Goal: Task Accomplishment & Management: Use online tool/utility

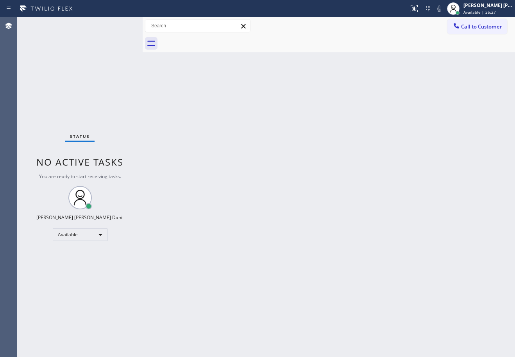
click at [93, 41] on div "Status No active tasks You are ready to start receiving tasks. [PERSON_NAME] [P…" at bounding box center [79, 187] width 125 height 340
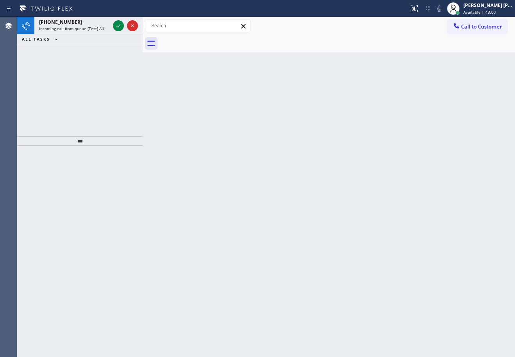
click at [222, 90] on div "Back to Dashboard Change Sender ID Customers Technicians Select a contact Outbo…" at bounding box center [329, 187] width 372 height 340
click at [90, 20] on div "[PHONE_NUMBER] Incoming call from queue [Test] All" at bounding box center [72, 25] width 77 height 17
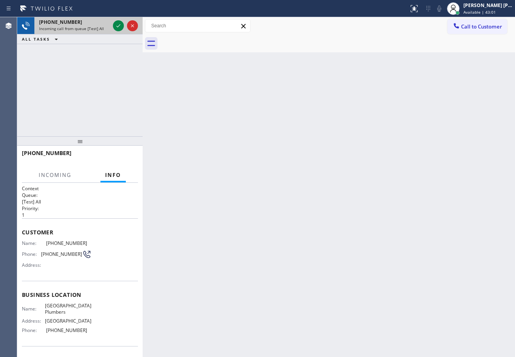
click at [90, 20] on div "[PHONE_NUMBER]" at bounding box center [74, 22] width 71 height 7
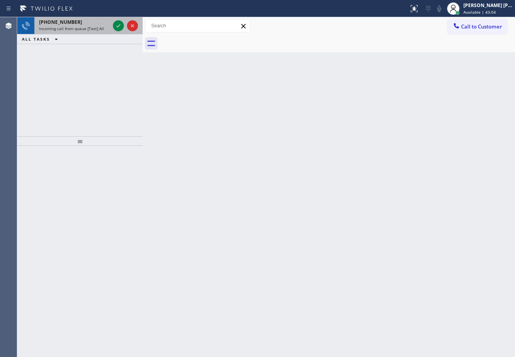
click at [92, 24] on div "[PHONE_NUMBER]" at bounding box center [74, 22] width 71 height 7
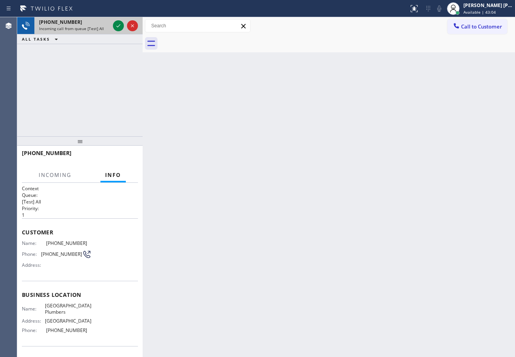
click at [92, 24] on div "[PHONE_NUMBER]" at bounding box center [74, 22] width 71 height 7
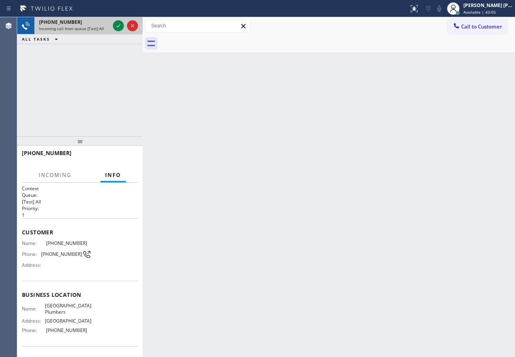
click at [93, 24] on div "[PHONE_NUMBER]" at bounding box center [74, 22] width 71 height 7
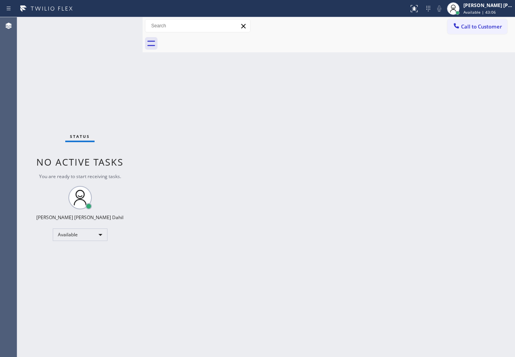
click at [118, 25] on div "Status No active tasks You are ready to start receiving tasks. [PERSON_NAME] [P…" at bounding box center [79, 187] width 125 height 340
click at [447, 237] on div "Back to Dashboard Change Sender ID Customers Technicians Select a contact Outbo…" at bounding box center [329, 187] width 372 height 340
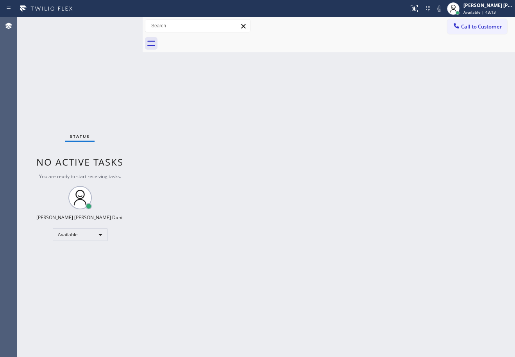
click at [103, 52] on div "Status No active tasks You are ready to start receiving tasks. [PERSON_NAME] [P…" at bounding box center [79, 187] width 125 height 340
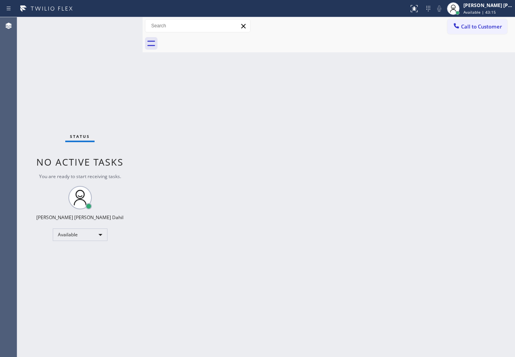
click at [415, 157] on div "Back to Dashboard Change Sender ID Customers Technicians Select a contact Outbo…" at bounding box center [329, 187] width 372 height 340
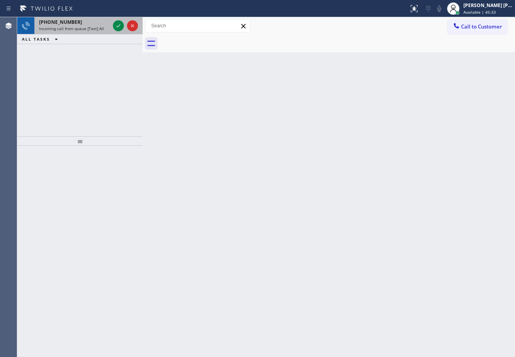
click at [98, 21] on div "[PHONE_NUMBER]" at bounding box center [74, 22] width 71 height 7
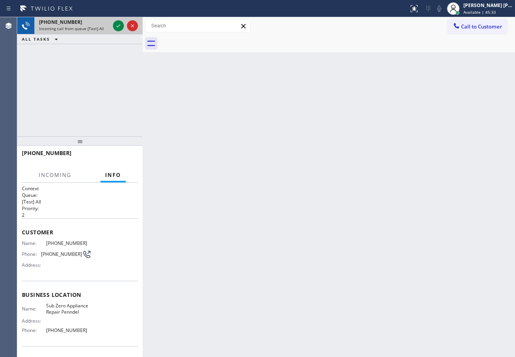
click at [98, 21] on div "[PHONE_NUMBER]" at bounding box center [74, 22] width 71 height 7
click at [115, 25] on icon at bounding box center [118, 25] width 9 height 9
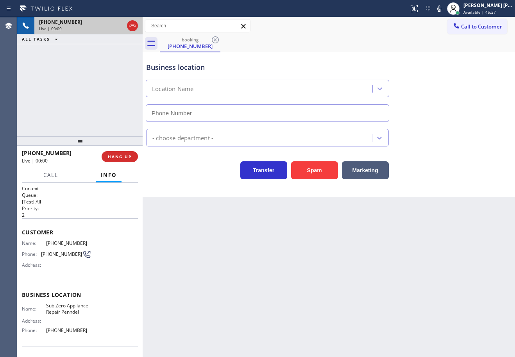
type input "[PHONE_NUMBER]"
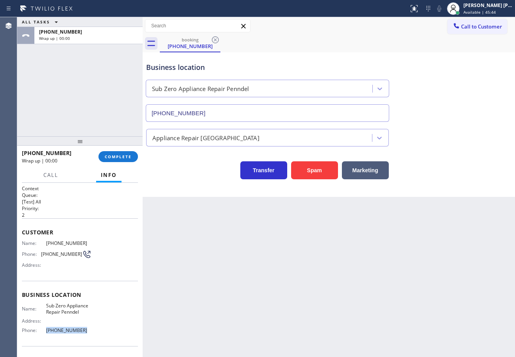
drag, startPoint x: 89, startPoint y: 330, endPoint x: 50, endPoint y: 319, distance: 40.5
click at [41, 328] on div "Name: Sub Zero Appliance Repair Penndel Address: Phone: [PHONE_NUMBER]" at bounding box center [80, 320] width 116 height 34
click at [89, 142] on div at bounding box center [79, 139] width 125 height 9
click at [118, 158] on span "COMPLETE" at bounding box center [118, 155] width 27 height 5
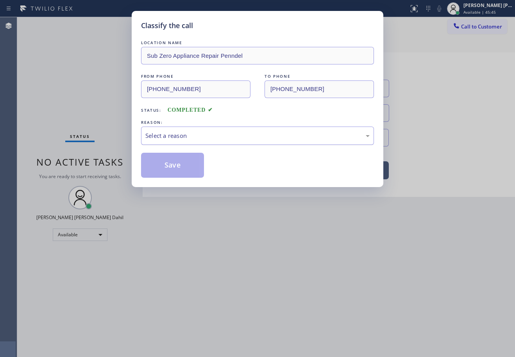
click at [158, 137] on div "Select a reason" at bounding box center [257, 135] width 224 height 9
click at [177, 162] on button "Save" at bounding box center [172, 165] width 63 height 25
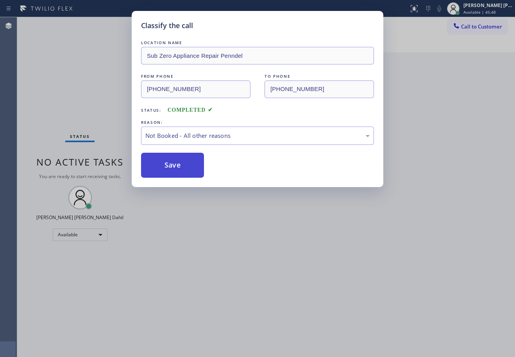
click at [177, 162] on button "Save" at bounding box center [172, 165] width 63 height 25
click at [259, 219] on div "Classify the call LOCATION NAME Sub Zero Appliance Repair Penndel FROM PHONE [P…" at bounding box center [257, 178] width 515 height 357
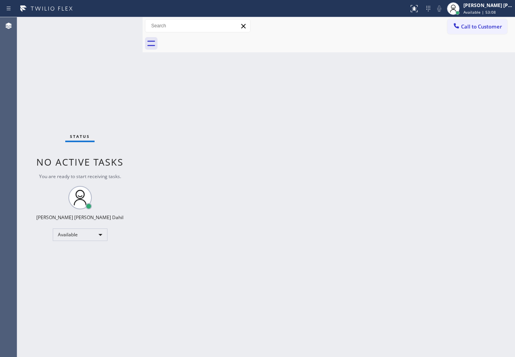
drag, startPoint x: 257, startPoint y: 357, endPoint x: 244, endPoint y: 348, distance: 15.5
click at [244, 351] on div "Back to Dashboard Change Sender ID Customers Technicians Select a contact Outbo…" at bounding box center [329, 187] width 372 height 340
drag, startPoint x: 332, startPoint y: 287, endPoint x: 315, endPoint y: 297, distance: 19.2
click at [329, 293] on div "Back to Dashboard Change Sender ID Customers Technicians Select a contact Outbo…" at bounding box center [329, 187] width 372 height 340
click at [103, 30] on div "Status No active tasks You are ready to start receiving tasks. [PERSON_NAME] [P…" at bounding box center [79, 187] width 125 height 340
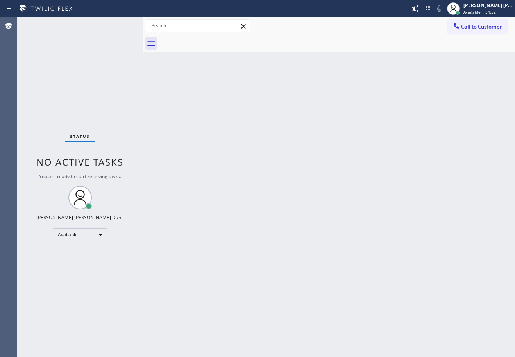
click at [103, 30] on div "Status No active tasks You are ready to start receiving tasks. [PERSON_NAME] [P…" at bounding box center [79, 187] width 125 height 340
click at [241, 274] on div "Back to Dashboard Change Sender ID Customers Technicians Select a contact Outbo…" at bounding box center [329, 187] width 372 height 340
drag, startPoint x: 64, startPoint y: 52, endPoint x: 67, endPoint y: 47, distance: 4.9
click at [64, 51] on div "Status No active tasks You are ready to start receiving tasks. [PERSON_NAME] [P…" at bounding box center [79, 187] width 125 height 340
click at [67, 47] on div "Status No active tasks You are ready to start receiving tasks. [PERSON_NAME] [P…" at bounding box center [79, 187] width 125 height 340
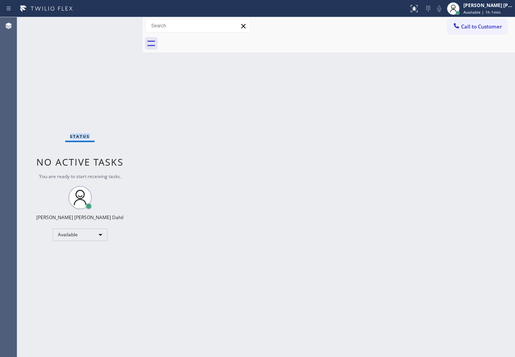
click at [67, 47] on div "Status No active tasks You are ready to start receiving tasks. [PERSON_NAME] [P…" at bounding box center [79, 187] width 125 height 340
click at [89, 54] on div "Status No active tasks You are ready to start receiving tasks. [PERSON_NAME] [P…" at bounding box center [79, 187] width 125 height 340
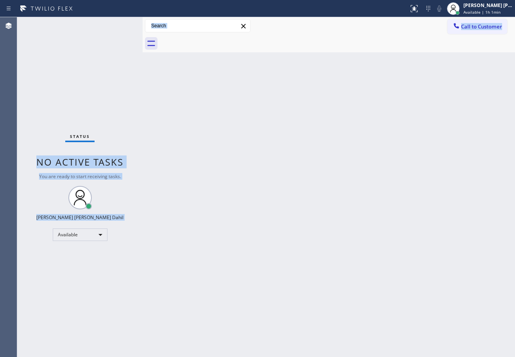
drag, startPoint x: 141, startPoint y: 117, endPoint x: 305, endPoint y: 237, distance: 203.0
click at [207, 170] on div "Status No active tasks You are ready to start receiving tasks. [PERSON_NAME] [P…" at bounding box center [265, 187] width 497 height 340
click at [287, 250] on div "Back to Dashboard Change Sender ID Customers Technicians Select a contact Outbo…" at bounding box center [329, 187] width 372 height 340
click at [288, 249] on div "Back to Dashboard Change Sender ID Customers Technicians Select a contact Outbo…" at bounding box center [329, 187] width 372 height 340
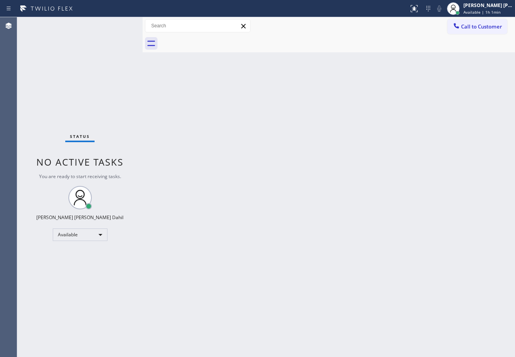
drag, startPoint x: 288, startPoint y: 250, endPoint x: 290, endPoint y: 245, distance: 5.8
click at [290, 246] on div "Back to Dashboard Change Sender ID Customers Technicians Select a contact Outbo…" at bounding box center [329, 187] width 372 height 340
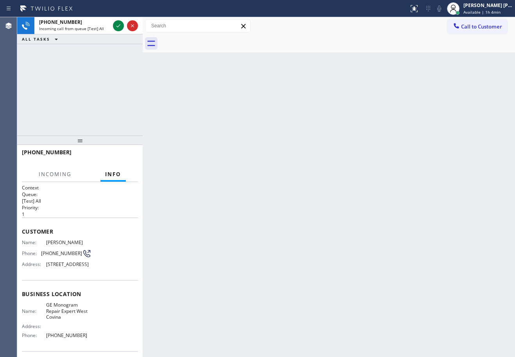
click at [100, 25] on div "[PHONE_NUMBER]" at bounding box center [74, 22] width 71 height 7
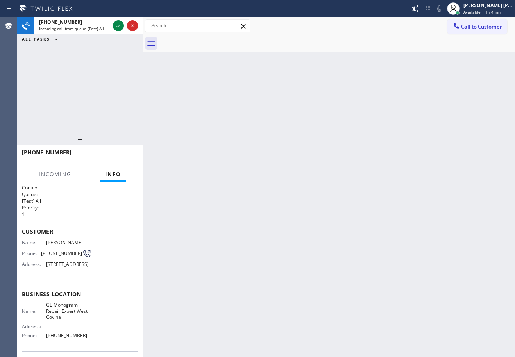
click at [100, 25] on div "[PHONE_NUMBER]" at bounding box center [74, 22] width 71 height 7
click at [118, 22] on icon at bounding box center [118, 25] width 9 height 9
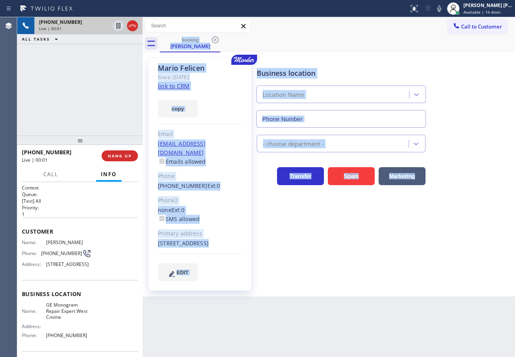
type input "[PHONE_NUMBER]"
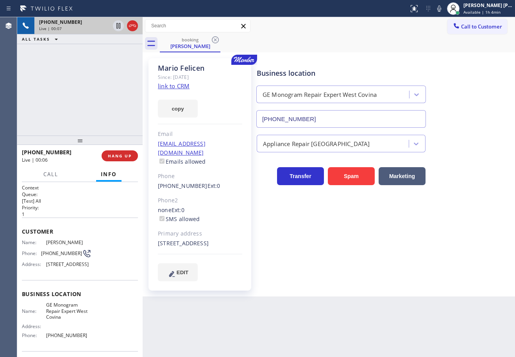
drag, startPoint x: 117, startPoint y: 59, endPoint x: 124, endPoint y: 70, distance: 12.8
click at [116, 61] on div "[PHONE_NUMBER] Live | 00:07 ALL TASKS ALL TASKS ACTIVE TASKS TASKS IN WRAP UP" at bounding box center [79, 76] width 125 height 118
click at [179, 88] on link "link to CRM" at bounding box center [174, 86] width 32 height 8
drag, startPoint x: 225, startPoint y: 106, endPoint x: 233, endPoint y: 82, distance: 25.2
click at [233, 82] on div "[PERSON_NAME] Since: [DATE] link to CRM copy Email [EMAIL_ADDRESS][DOMAIN_NAME]…" at bounding box center [199, 174] width 103 height 232
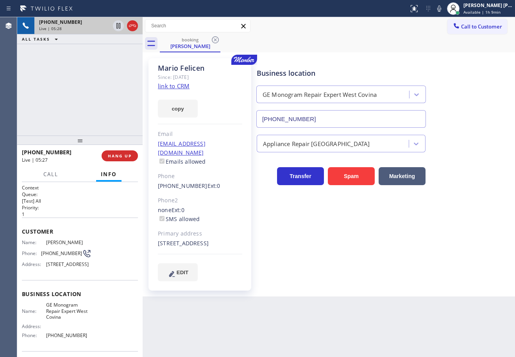
click at [95, 91] on div "[PHONE_NUMBER] Live | 05:28 ALL TASKS ALL TASKS ACTIVE TASKS TASKS IN WRAP UP" at bounding box center [79, 76] width 125 height 118
click at [95, 90] on div "[PHONE_NUMBER] Live | 05:28 ALL TASKS ALL TASKS ACTIVE TASKS TASKS IN WRAP UP" at bounding box center [79, 76] width 125 height 118
click at [76, 98] on div "[PHONE_NUMBER] Live | 05:31 ALL TASKS ALL TASKS ACTIVE TASKS TASKS IN WRAP UP" at bounding box center [79, 76] width 125 height 118
drag, startPoint x: 112, startPoint y: 120, endPoint x: 117, endPoint y: 120, distance: 4.7
click at [117, 120] on div "[PHONE_NUMBER] Live | 05:56 ALL TASKS ALL TASKS ACTIVE TASKS TASKS IN WRAP UP" at bounding box center [79, 76] width 125 height 118
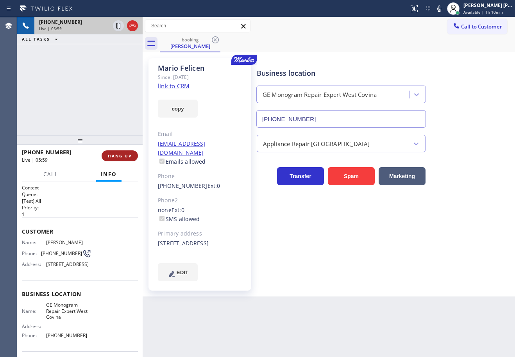
click at [127, 157] on span "HANG UP" at bounding box center [120, 155] width 24 height 5
click at [127, 156] on span "HANG UP" at bounding box center [120, 155] width 24 height 5
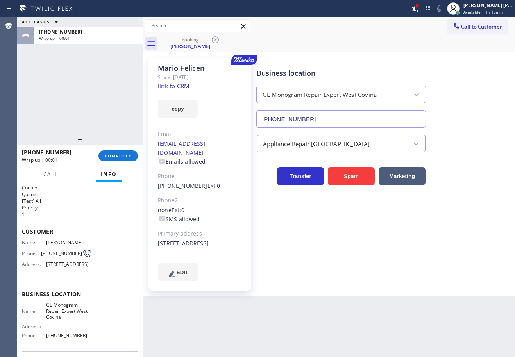
click at [96, 153] on div "[PHONE_NUMBER] Wrap up | 00:01" at bounding box center [60, 156] width 77 height 20
click at [119, 156] on span "COMPLETE" at bounding box center [118, 155] width 27 height 5
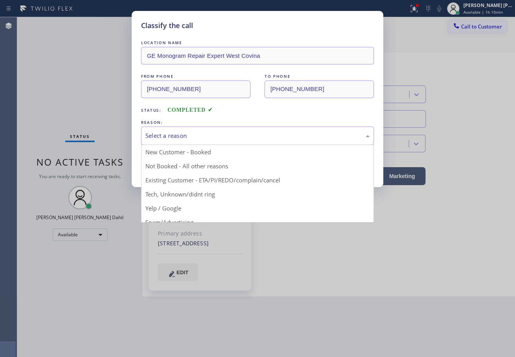
click at [170, 133] on div "Select a reason" at bounding box center [257, 135] width 224 height 9
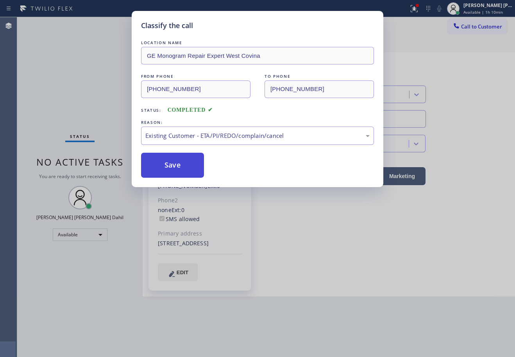
click at [170, 171] on button "Save" at bounding box center [172, 165] width 63 height 25
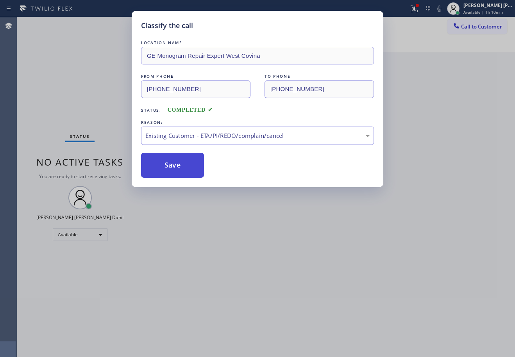
click at [170, 171] on button "Save" at bounding box center [172, 165] width 63 height 25
drag, startPoint x: 314, startPoint y: 265, endPoint x: 332, endPoint y: 277, distance: 21.8
click at [315, 265] on div "Classify the call LOCATION NAME GE Monogram Repair Expert West Covina FROM PHON…" at bounding box center [257, 178] width 515 height 357
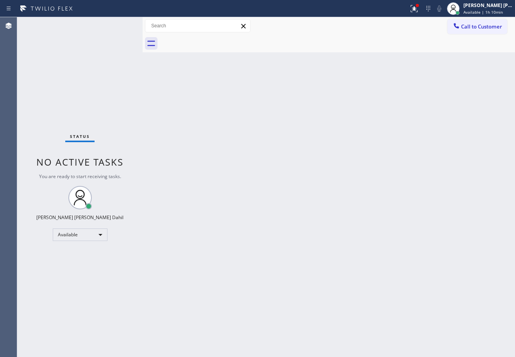
click at [367, 271] on div "Back to Dashboard Change Sender ID Customers Technicians Select a contact Outbo…" at bounding box center [329, 187] width 372 height 340
click at [118, 25] on div "Status No active tasks You are ready to start receiving tasks. [PERSON_NAME] [P…" at bounding box center [79, 187] width 125 height 340
click at [216, 112] on div "Back to Dashboard Change Sender ID Customers Technicians Select a contact Outbo…" at bounding box center [329, 187] width 372 height 340
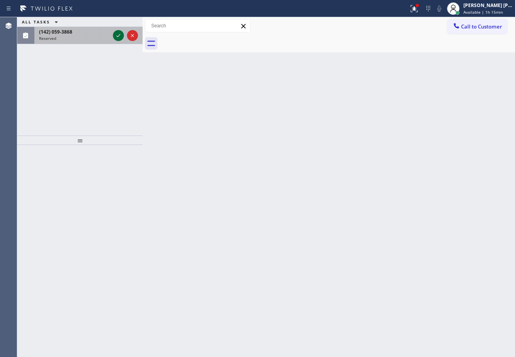
click at [116, 38] on icon at bounding box center [118, 35] width 9 height 9
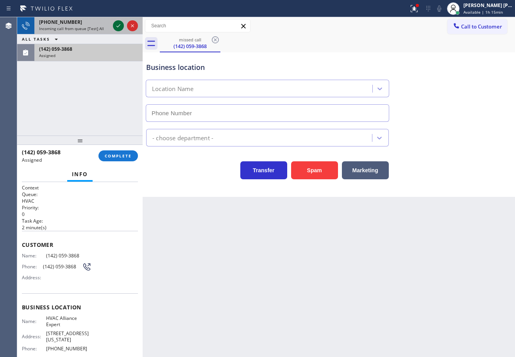
type input "[PHONE_NUMBER]"
click at [114, 24] on icon at bounding box center [118, 25] width 9 height 9
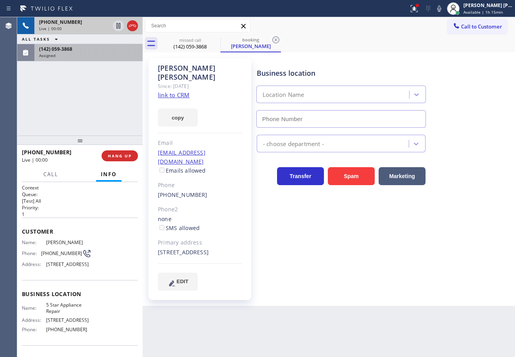
type input "[PHONE_NUMBER]"
click at [91, 46] on div "(142) 059-3868" at bounding box center [88, 49] width 99 height 7
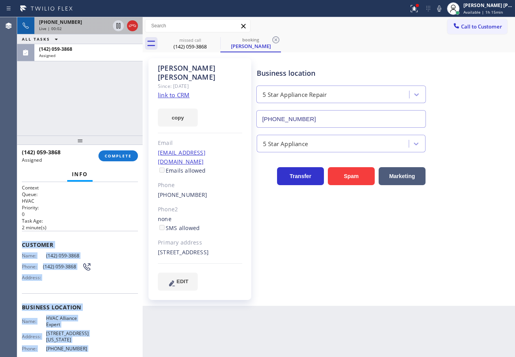
scroll to position [69, 0]
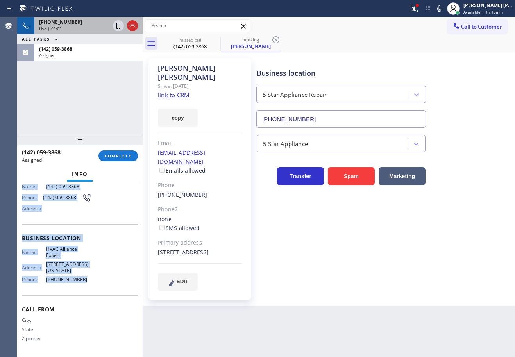
drag, startPoint x: 18, startPoint y: 240, endPoint x: 96, endPoint y: 291, distance: 92.7
click at [96, 291] on div "Context Queue: HVAC Priority: 0 Task Age: [DEMOGRAPHIC_DATA] minute(s) Customer…" at bounding box center [79, 269] width 125 height 175
copy div "Customer Name: [PHONE_NUMBER] Phone: [PHONE_NUMBER] Address: Business location …"
click at [130, 156] on span "COMPLETE" at bounding box center [118, 155] width 27 height 5
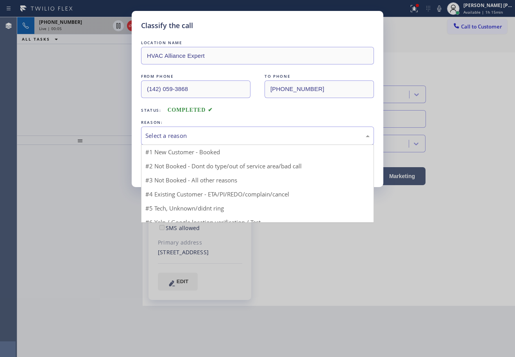
click at [189, 134] on div "Select a reason" at bounding box center [257, 135] width 224 height 9
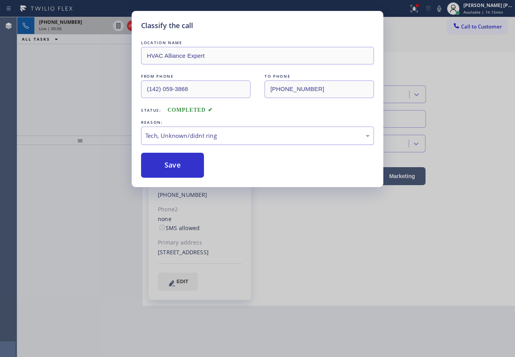
click at [203, 136] on div "Tech, Unknown/didnt ring" at bounding box center [257, 135] width 224 height 9
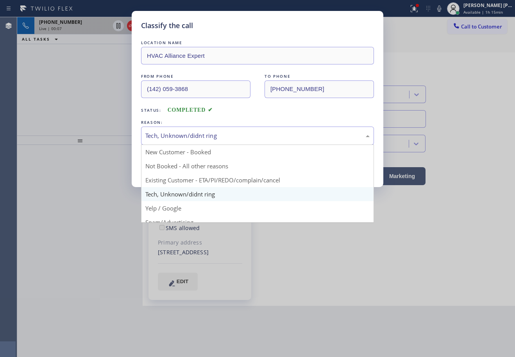
drag, startPoint x: 188, startPoint y: 191, endPoint x: 187, endPoint y: 186, distance: 4.8
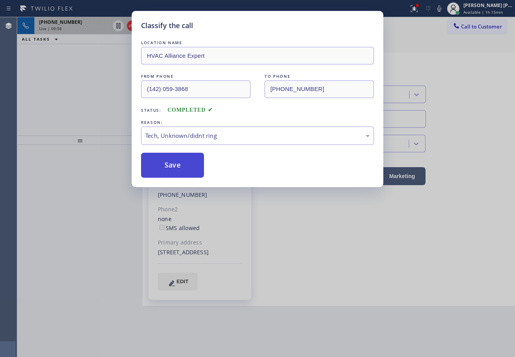
click at [182, 168] on button "Save" at bounding box center [172, 165] width 63 height 25
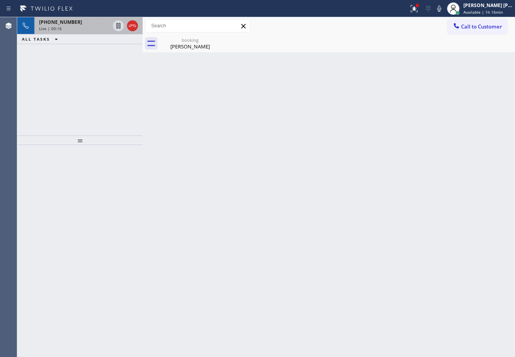
drag, startPoint x: 74, startPoint y: 62, endPoint x: 77, endPoint y: 45, distance: 17.8
click at [74, 61] on div "[PHONE_NUMBER] Live | 00:16 ALL TASKS ALL TASKS ACTIVE TASKS TASKS IN WRAP UP" at bounding box center [79, 76] width 125 height 118
click at [79, 25] on div "[PHONE_NUMBER]" at bounding box center [74, 22] width 71 height 7
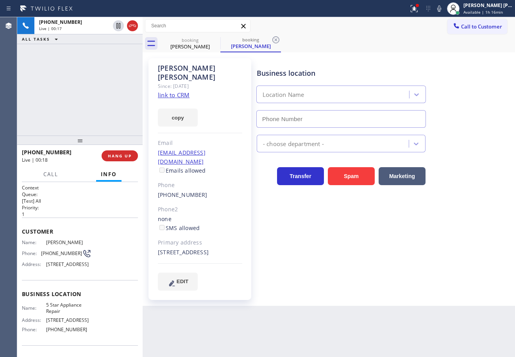
type input "[PHONE_NUMBER]"
click at [176, 91] on link "link to CRM" at bounding box center [174, 95] width 32 height 8
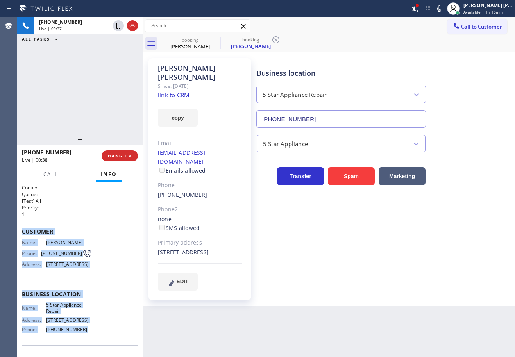
scroll to position [62, 0]
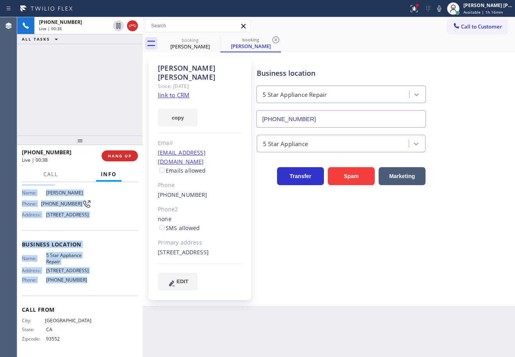
drag, startPoint x: 58, startPoint y: 249, endPoint x: 96, endPoint y: 289, distance: 54.9
click at [96, 289] on div "Context Queue: [Test] All Priority: 1 Customer Name: [PERSON_NAME] Phone: [PHON…" at bounding box center [79, 269] width 125 height 175
copy div "Customer Name: [PERSON_NAME] Phone: [PHONE_NUMBER] Address: [STREET_ADDRESS] Bu…"
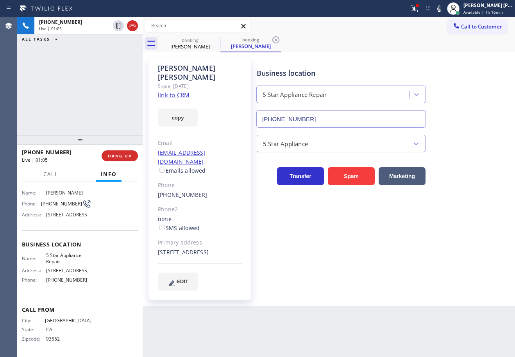
click at [472, 268] on div "Business location 5 Star Appliance Repair [PHONE_NUMBER] 5 Star Appliance Trans…" at bounding box center [384, 174] width 258 height 228
click at [419, 9] on icon at bounding box center [413, 8] width 9 height 9
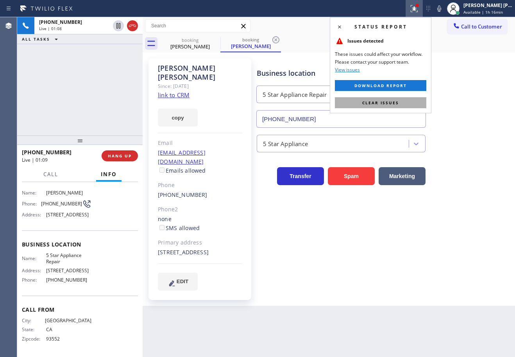
click at [403, 102] on button "Clear issues" at bounding box center [380, 102] width 91 height 11
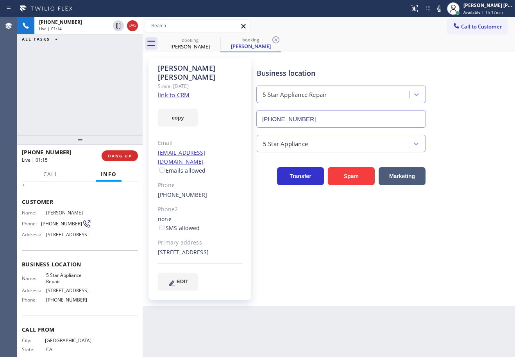
scroll to position [23, 0]
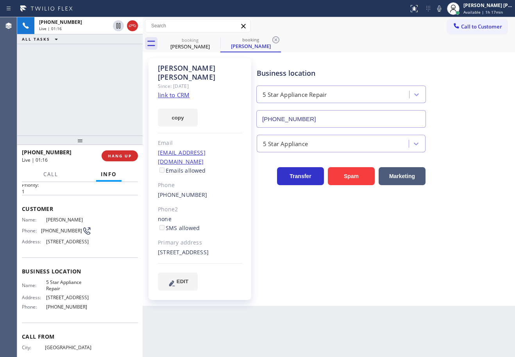
click at [110, 94] on div "[PHONE_NUMBER] Live | 01:16 ALL TASKS ALL TASKS ACTIVE TASKS TASKS IN WRAP UP" at bounding box center [79, 76] width 125 height 118
drag, startPoint x: 110, startPoint y: 94, endPoint x: 83, endPoint y: 176, distance: 86.7
click at [107, 99] on div "[PHONE_NUMBER] Live | 01:16 ALL TASKS ALL TASKS ACTIVE TASKS TASKS IN WRAP UP" at bounding box center [79, 76] width 125 height 118
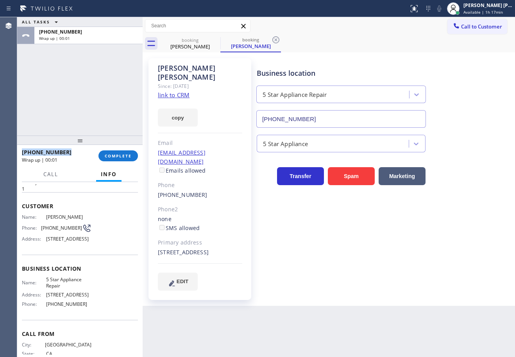
scroll to position [0, 0]
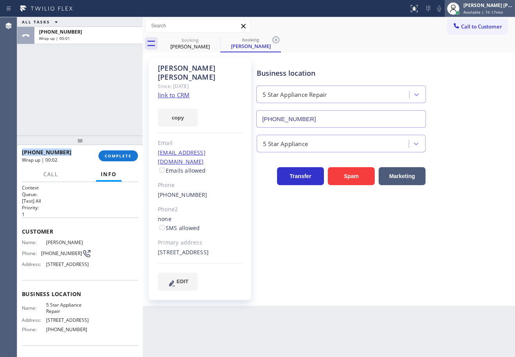
click at [459, 4] on div at bounding box center [453, 8] width 12 height 12
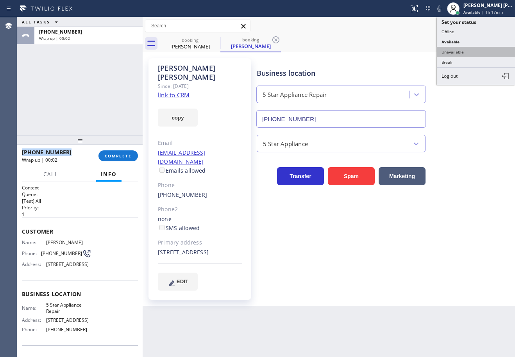
click at [462, 55] on button "Unavailable" at bounding box center [476, 52] width 78 height 10
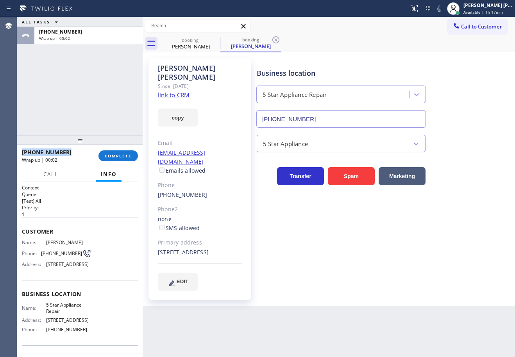
drag, startPoint x: 462, startPoint y: 55, endPoint x: 442, endPoint y: 57, distance: 20.0
click at [461, 57] on div "[PERSON_NAME] Since: [DATE] link to CRM copy Email [EMAIL_ADDRESS][DOMAIN_NAME]…" at bounding box center [328, 178] width 368 height 249
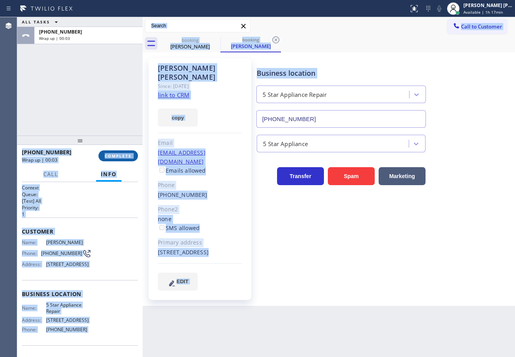
click at [123, 157] on span "COMPLETE" at bounding box center [118, 155] width 27 height 5
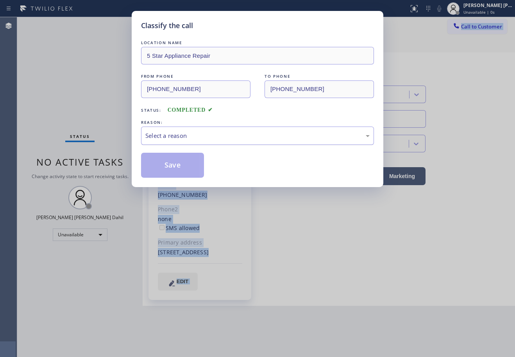
click at [184, 140] on div "Select a reason" at bounding box center [257, 136] width 233 height 18
click at [175, 161] on button "Save" at bounding box center [172, 165] width 63 height 25
click at [176, 162] on button "Save" at bounding box center [172, 165] width 63 height 25
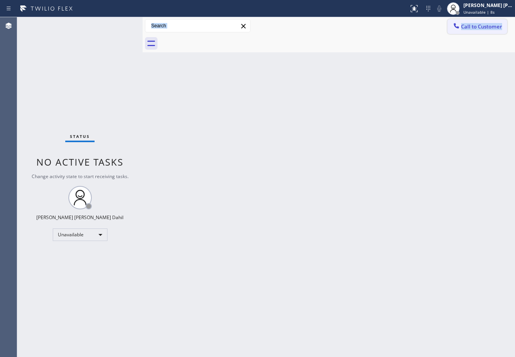
drag, startPoint x: 479, startPoint y: 28, endPoint x: 509, endPoint y: 75, distance: 56.0
click at [478, 28] on span "Call to Customer" at bounding box center [481, 26] width 41 height 7
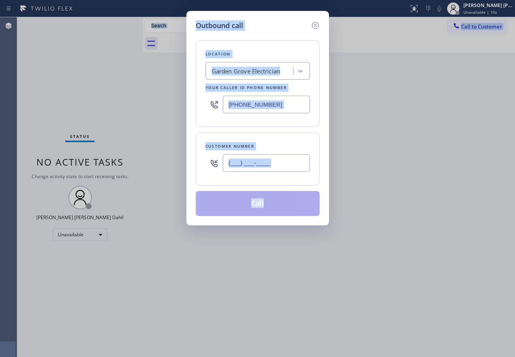
click at [253, 168] on input "(___) ___-____" at bounding box center [266, 163] width 87 height 18
paste input "661) 675-6912"
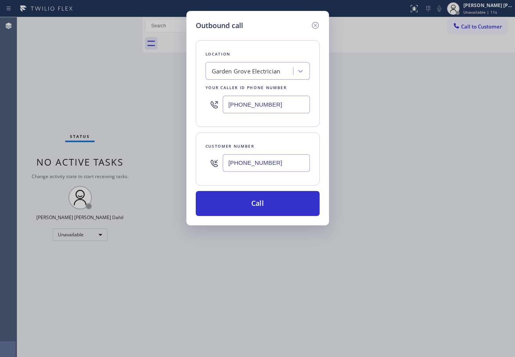
type input "[PHONE_NUMBER]"
click at [248, 107] on input "[PHONE_NUMBER]" at bounding box center [266, 105] width 87 height 18
paste input "855) 731-4952"
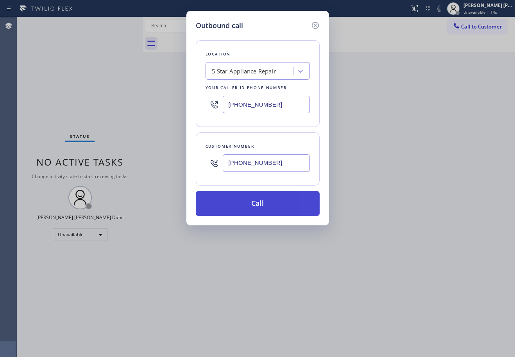
type input "[PHONE_NUMBER]"
click at [259, 203] on button "Call" at bounding box center [258, 203] width 124 height 25
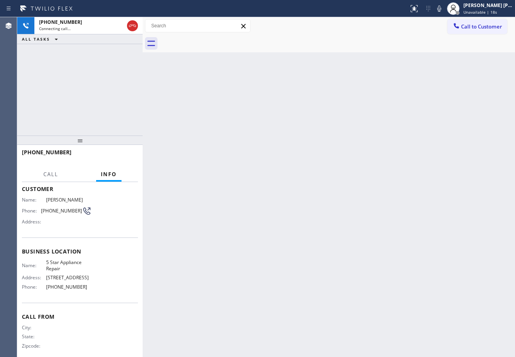
scroll to position [50, 0]
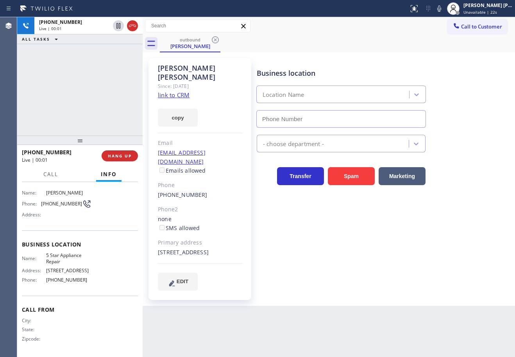
type input "[PHONE_NUMBER]"
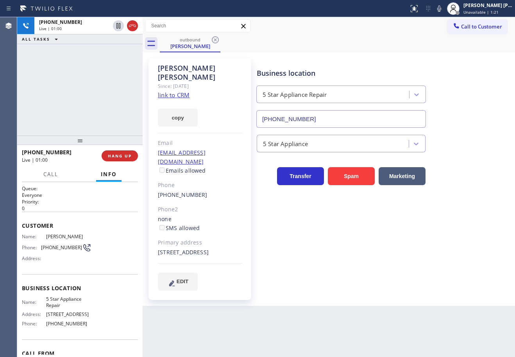
scroll to position [0, 0]
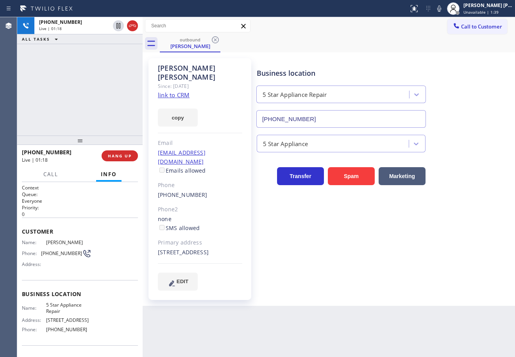
click at [363, 265] on div "Business location 5 Star Appliance Repair [PHONE_NUMBER] 5 Star Appliance Trans…" at bounding box center [384, 174] width 258 height 228
click at [363, 264] on div "Business location 5 Star Appliance Repair [PHONE_NUMBER] 5 Star Appliance Trans…" at bounding box center [384, 174] width 258 height 228
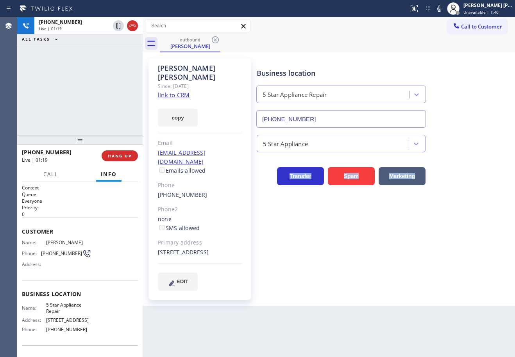
click at [363, 264] on div "Business location 5 Star Appliance Repair [PHONE_NUMBER] 5 Star Appliance Trans…" at bounding box center [384, 174] width 258 height 228
click at [364, 263] on div "Business location 5 Star Appliance Repair [PHONE_NUMBER] 5 Star Appliance Trans…" at bounding box center [384, 174] width 258 height 228
drag, startPoint x: 364, startPoint y: 262, endPoint x: 348, endPoint y: 253, distance: 18.0
click at [364, 262] on div "Business location 5 Star Appliance Repair [PHONE_NUMBER] 5 Star Appliance Trans…" at bounding box center [384, 174] width 258 height 228
click at [345, 249] on div "Business location 5 Star Appliance Repair [PHONE_NUMBER] 5 Star Appliance Trans…" at bounding box center [384, 174] width 258 height 228
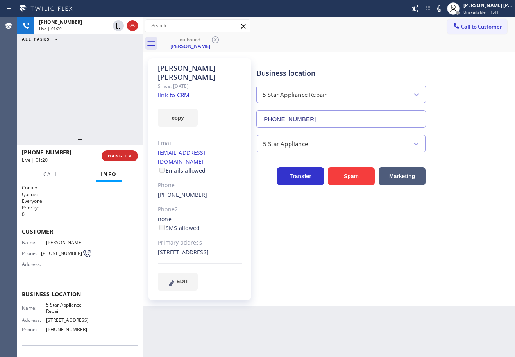
click at [346, 249] on div "Business location 5 Star Appliance Repair [PHONE_NUMBER] 5 Star Appliance Trans…" at bounding box center [384, 174] width 258 height 228
click at [348, 251] on div "Business location 5 Star Appliance Repair [PHONE_NUMBER] 5 Star Appliance Trans…" at bounding box center [384, 174] width 258 height 228
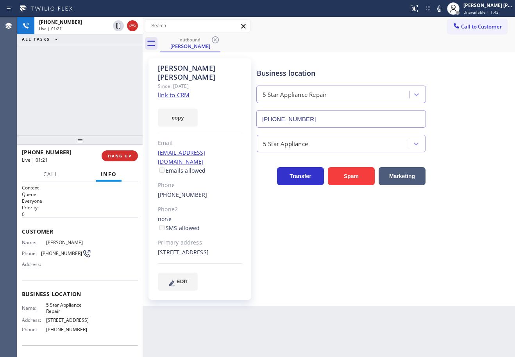
click at [101, 117] on div "[PHONE_NUMBER] Live | 01:21 ALL TASKS ALL TASKS ACTIVE TASKS TASKS IN WRAP UP" at bounding box center [79, 76] width 125 height 118
click at [101, 117] on div "[PHONE_NUMBER] Live | 01:22 ALL TASKS ALL TASKS ACTIVE TASKS TASKS IN WRAP UP" at bounding box center [79, 76] width 125 height 118
click at [116, 29] on icon at bounding box center [118, 25] width 9 height 9
click at [108, 64] on div "[PHONE_NUMBER] Live | 01:23 ALL TASKS ALL TASKS ACTIVE TASKS TASKS IN WRAP UP" at bounding box center [79, 76] width 125 height 118
click at [444, 8] on icon at bounding box center [438, 8] width 9 height 9
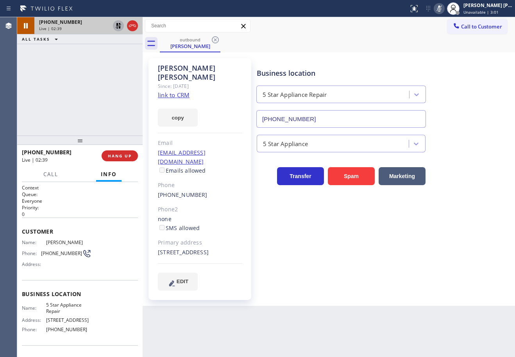
click at [118, 26] on icon at bounding box center [118, 25] width 9 height 9
click at [441, 7] on icon at bounding box center [439, 8] width 4 height 6
click at [453, 61] on div "Business location 5 Star Appliance Repair [PHONE_NUMBER]" at bounding box center [384, 92] width 258 height 71
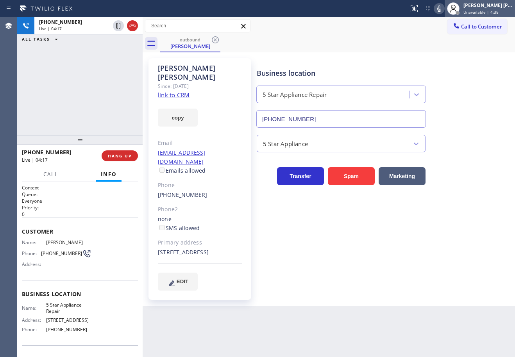
click at [479, 9] on div "[PERSON_NAME] [PERSON_NAME] Dahil Unavailable | 4:38" at bounding box center [488, 9] width 53 height 14
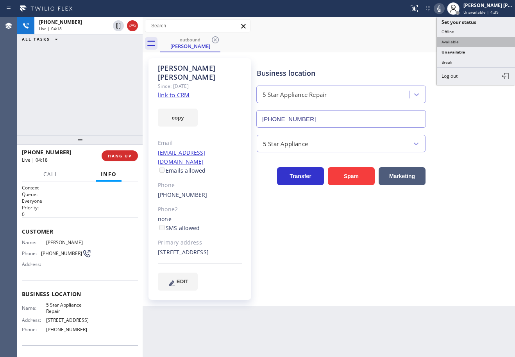
click at [472, 38] on button "Available" at bounding box center [476, 42] width 78 height 10
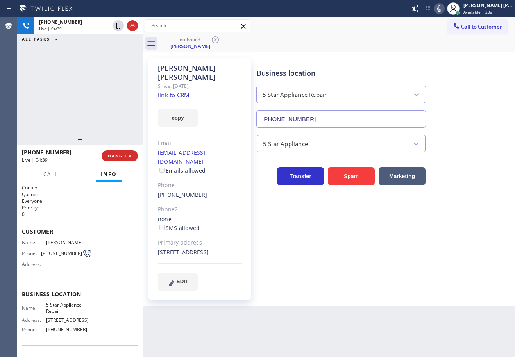
click at [104, 62] on div "[PHONE_NUMBER] Live | 04:39 ALL TASKS ALL TASKS ACTIVE TASKS TASKS IN WRAP UP" at bounding box center [79, 76] width 125 height 118
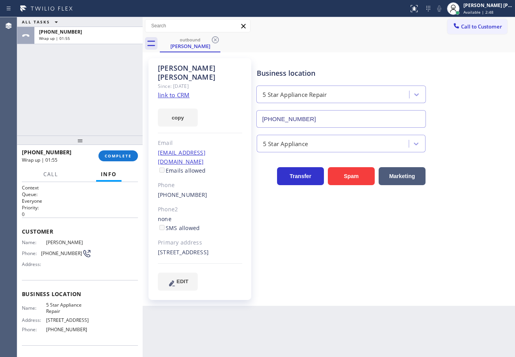
click at [125, 149] on div "[PHONE_NUMBER] Wrap up | 01:55 COMPLETE" at bounding box center [80, 156] width 116 height 20
click at [124, 150] on div "[PHONE_NUMBER] Wrap up | 01:56 COMPLETE" at bounding box center [80, 156] width 116 height 20
click at [121, 155] on span "COMPLETE" at bounding box center [118, 155] width 27 height 5
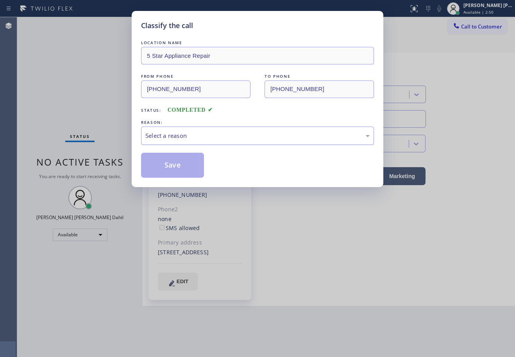
click at [201, 139] on div "Select a reason" at bounding box center [257, 135] width 224 height 9
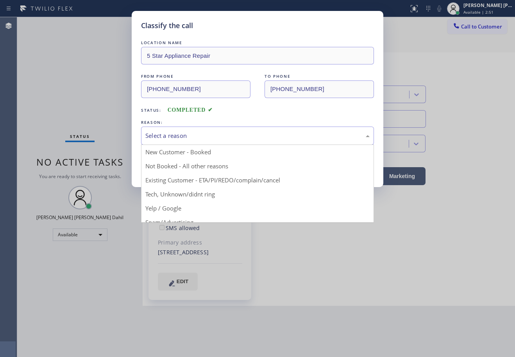
drag, startPoint x: 181, startPoint y: 182, endPoint x: 176, endPoint y: 172, distance: 11.2
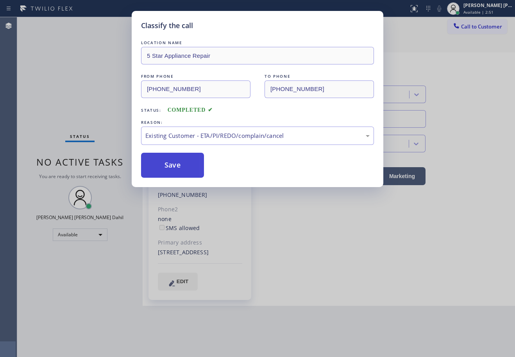
click at [176, 171] on button "Save" at bounding box center [172, 165] width 63 height 25
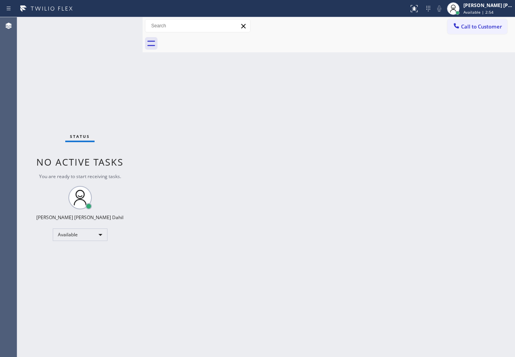
click at [426, 309] on div "Back to Dashboard Change Sender ID Customers Technicians Select a contact Outbo…" at bounding box center [329, 187] width 372 height 340
click at [99, 67] on div "Status No active tasks You are ready to start receiving tasks. [PERSON_NAME] [P…" at bounding box center [79, 187] width 125 height 340
click at [118, 25] on div "Status No active tasks You are ready to start receiving tasks. [PERSON_NAME] [P…" at bounding box center [79, 187] width 125 height 340
click at [200, 82] on div "Back to Dashboard Change Sender ID Customers Technicians Select a contact Outbo…" at bounding box center [329, 187] width 372 height 340
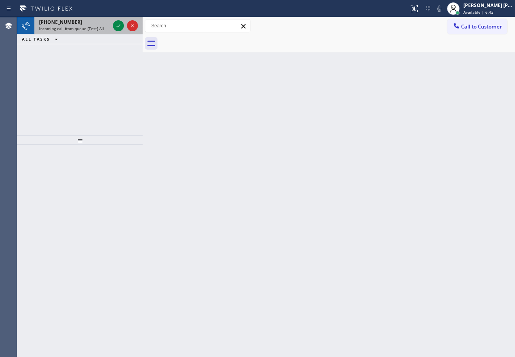
click at [79, 28] on span "Incoming call from queue [Test] All" at bounding box center [71, 28] width 65 height 5
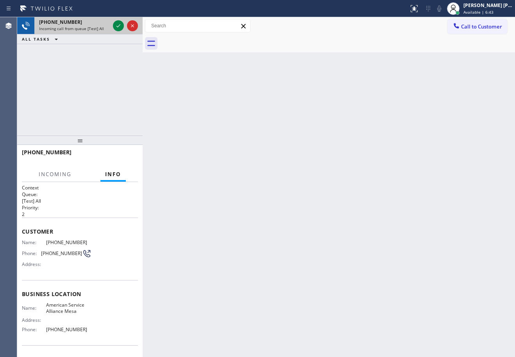
click at [79, 28] on span "Incoming call from queue [Test] All" at bounding box center [71, 28] width 65 height 5
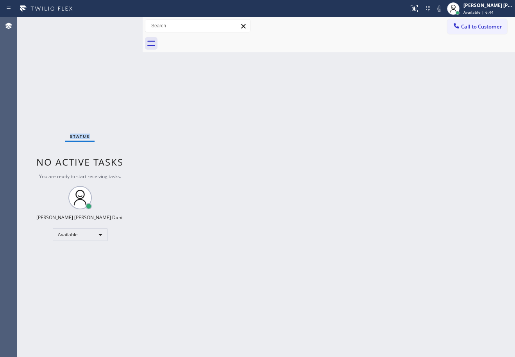
click at [79, 28] on div "Status No active tasks You are ready to start receiving tasks. [PERSON_NAME] [P…" at bounding box center [79, 187] width 125 height 340
click at [80, 28] on div "Status No active tasks You are ready to start receiving tasks. [PERSON_NAME] [P…" at bounding box center [79, 187] width 125 height 340
drag, startPoint x: 262, startPoint y: 181, endPoint x: 264, endPoint y: 176, distance: 4.9
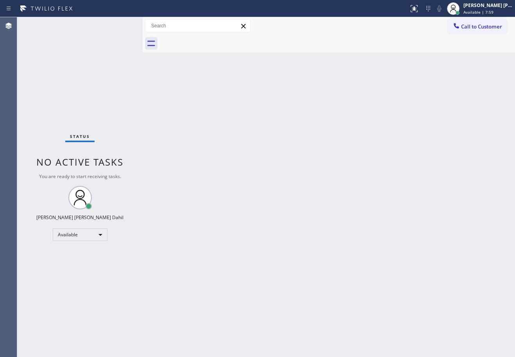
click at [265, 179] on div "Back to Dashboard Change Sender ID Customers Technicians Select a contact Outbo…" at bounding box center [329, 187] width 372 height 340
drag, startPoint x: 264, startPoint y: 176, endPoint x: 277, endPoint y: 184, distance: 14.9
click at [264, 176] on div "Back to Dashboard Change Sender ID Customers Technicians Select a contact Outbo…" at bounding box center [329, 187] width 372 height 340
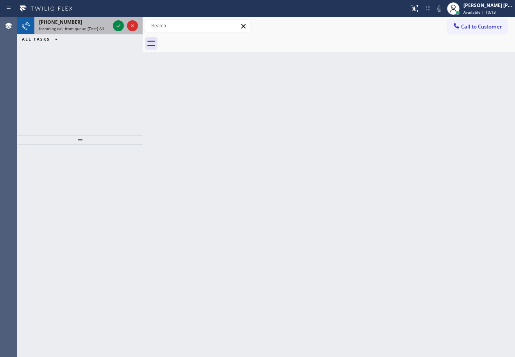
click at [87, 23] on div "[PHONE_NUMBER]" at bounding box center [74, 22] width 71 height 7
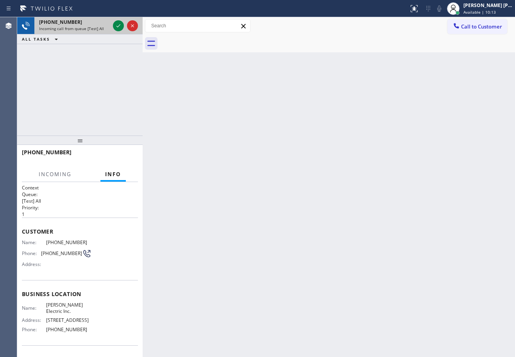
click at [87, 24] on div "[PHONE_NUMBER]" at bounding box center [74, 22] width 71 height 7
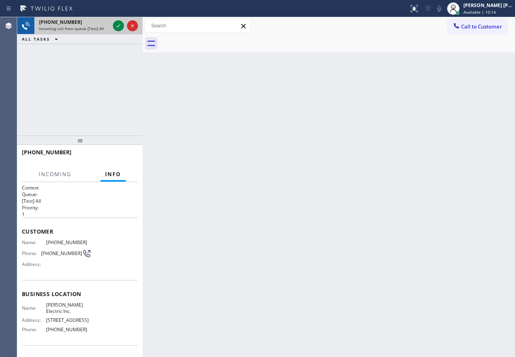
click at [87, 24] on div "[PHONE_NUMBER]" at bounding box center [74, 22] width 71 height 7
click at [120, 28] on icon at bounding box center [118, 25] width 9 height 9
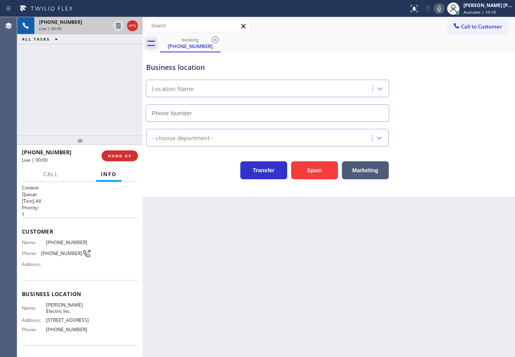
type input "[PHONE_NUMBER]"
click at [326, 308] on div "Back to Dashboard Change Sender ID Customers Technicians Select a contact Outbo…" at bounding box center [329, 187] width 372 height 340
drag, startPoint x: 242, startPoint y: 278, endPoint x: 228, endPoint y: 276, distance: 14.3
click at [233, 276] on div "Back to Dashboard Change Sender ID Customers Technicians Select a contact Outbo…" at bounding box center [329, 187] width 372 height 340
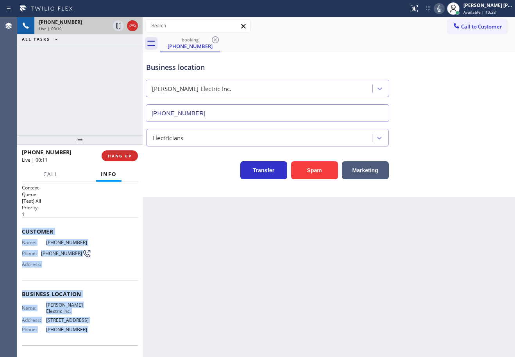
scroll to position [62, 0]
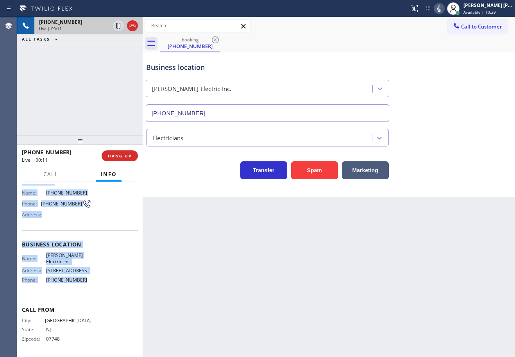
drag, startPoint x: 38, startPoint y: 258, endPoint x: 85, endPoint y: 280, distance: 51.5
click at [85, 280] on div "Context Queue: [Test] All Priority: 1 Customer Name: [PHONE_NUMBER] Phone: [PHO…" at bounding box center [79, 269] width 125 height 175
copy div "Customer Name: [PHONE_NUMBER] Phone: [PHONE_NUMBER] Address: Business location …"
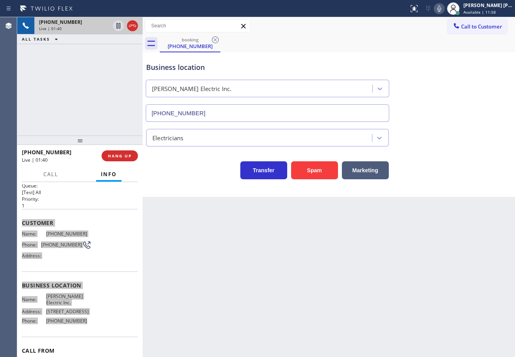
scroll to position [0, 0]
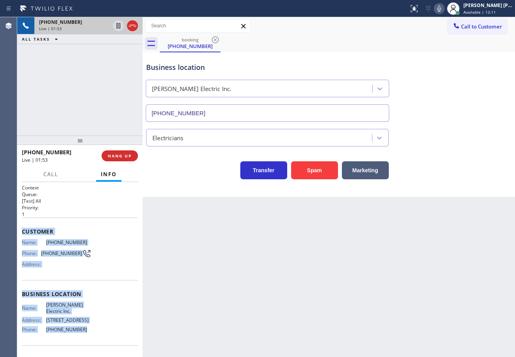
click at [342, 240] on div "Back to Dashboard Change Sender ID Customers Technicians Select a contact Outbo…" at bounding box center [329, 187] width 372 height 340
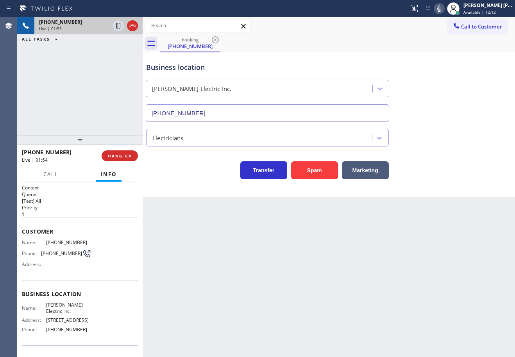
click at [64, 100] on div "[PHONE_NUMBER] Live | 01:53 ALL TASKS ALL TASKS ACTIVE TASKS TASKS IN WRAP UP" at bounding box center [79, 76] width 125 height 118
click at [122, 27] on icon at bounding box center [118, 25] width 9 height 9
click at [444, 10] on icon at bounding box center [438, 8] width 9 height 9
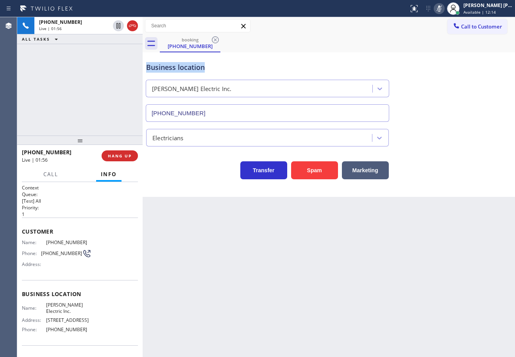
drag, startPoint x: 446, startPoint y: 55, endPoint x: 443, endPoint y: 59, distance: 4.9
click at [446, 57] on div "booking [PHONE_NUMBER] Call to Customer Outbound call Location 5 Star Appliance…" at bounding box center [329, 107] width 372 height 180
drag, startPoint x: 116, startPoint y: 27, endPoint x: 109, endPoint y: 42, distance: 16.2
click at [114, 27] on icon at bounding box center [118, 25] width 9 height 9
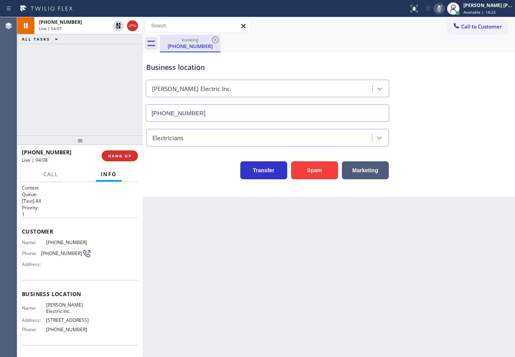
drag, startPoint x: 109, startPoint y: 42, endPoint x: 191, endPoint y: 41, distance: 82.8
click at [117, 40] on div "ALL TASKS ALL TASKS ACTIVE TASKS TASKS IN WRAP UP" at bounding box center [79, 39] width 125 height 10
click at [444, 9] on icon at bounding box center [438, 8] width 9 height 9
click at [462, 75] on div "Business location [PERSON_NAME] Electric Inc. [PHONE_NUMBER]" at bounding box center [328, 86] width 368 height 71
click at [444, 7] on icon at bounding box center [438, 8] width 9 height 9
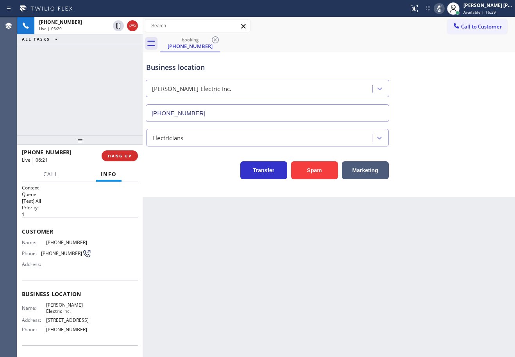
click at [441, 7] on icon at bounding box center [439, 8] width 4 height 6
click at [444, 10] on icon at bounding box center [438, 8] width 9 height 9
click at [444, 9] on icon at bounding box center [438, 8] width 9 height 9
click at [437, 177] on div "Transfer Spam Marketing" at bounding box center [328, 166] width 368 height 25
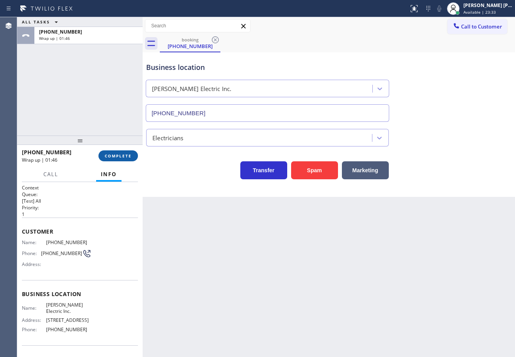
click at [119, 157] on span "COMPLETE" at bounding box center [118, 155] width 27 height 5
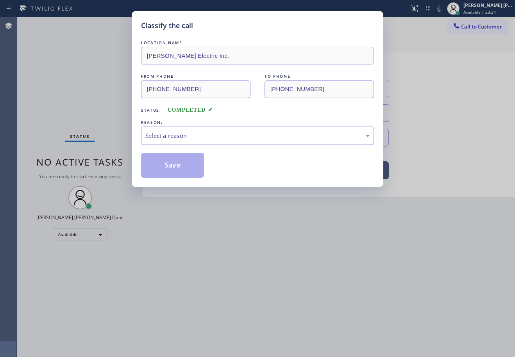
click at [178, 141] on div "Select a reason" at bounding box center [257, 136] width 233 height 18
click at [176, 162] on button "Save" at bounding box center [172, 165] width 63 height 25
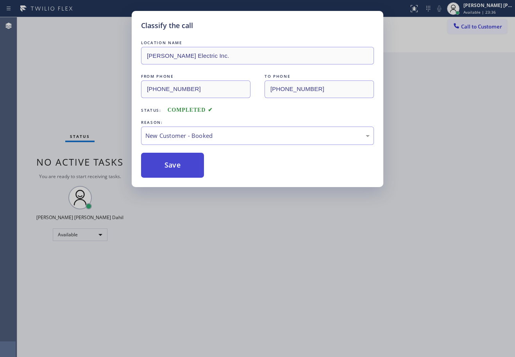
click at [176, 162] on button "Save" at bounding box center [172, 165] width 63 height 25
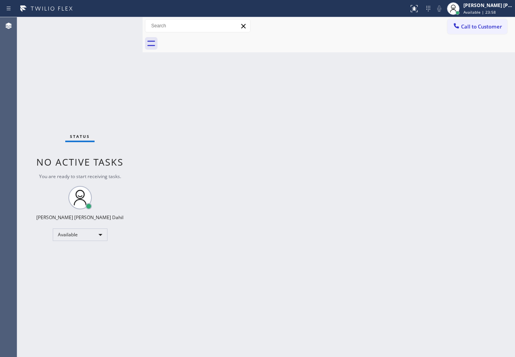
drag, startPoint x: 374, startPoint y: 192, endPoint x: 372, endPoint y: 200, distance: 8.4
click at [375, 192] on div "Back to Dashboard Change Sender ID Customers Technicians Select a contact Outbo…" at bounding box center [329, 187] width 372 height 340
drag, startPoint x: 305, startPoint y: 228, endPoint x: 302, endPoint y: 216, distance: 12.6
click at [305, 225] on div "Back to Dashboard Change Sender ID Customers Technicians Select a contact Outbo…" at bounding box center [329, 187] width 372 height 340
click at [77, 25] on div "Status No active tasks You are ready to start receiving tasks. [PERSON_NAME] [P…" at bounding box center [79, 187] width 125 height 340
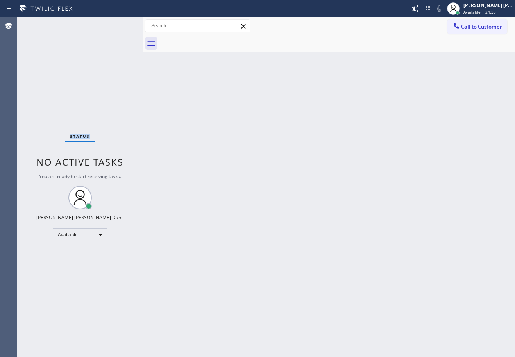
click at [77, 26] on div "Status No active tasks You are ready to start receiving tasks. [PERSON_NAME] [P…" at bounding box center [79, 187] width 125 height 340
click at [480, 7] on div "[PERSON_NAME] [PERSON_NAME] Dahil" at bounding box center [487, 5] width 49 height 7
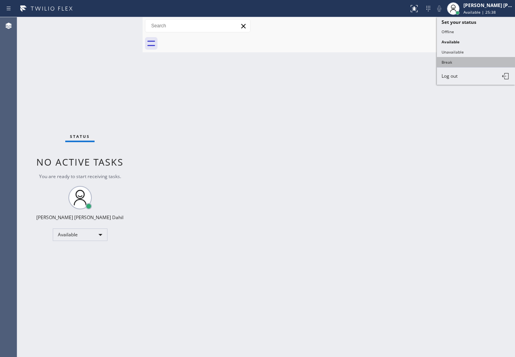
click at [458, 65] on button "Break" at bounding box center [476, 62] width 78 height 10
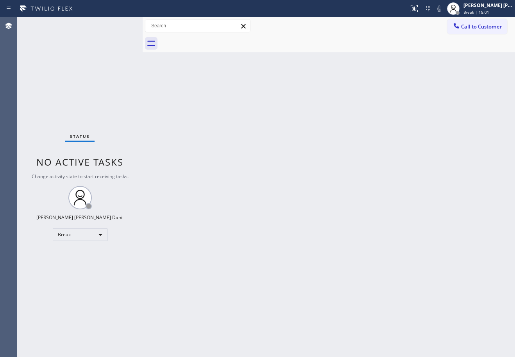
drag, startPoint x: 486, startPoint y: 11, endPoint x: 483, endPoint y: 26, distance: 15.9
click at [486, 11] on span "Break | 15:01" at bounding box center [476, 11] width 26 height 5
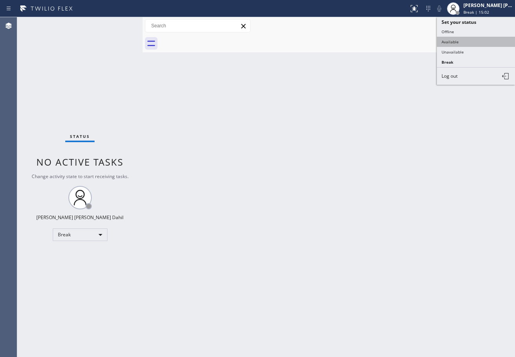
click at [470, 43] on button "Available" at bounding box center [476, 42] width 78 height 10
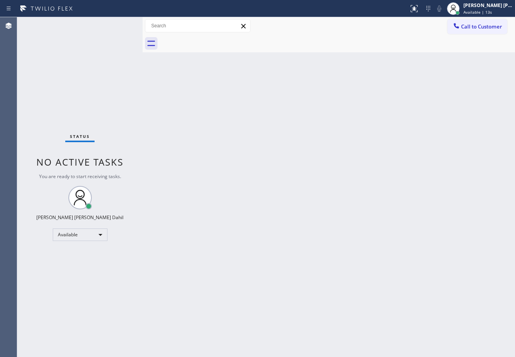
drag, startPoint x: 329, startPoint y: 244, endPoint x: 328, endPoint y: 248, distance: 4.1
click at [329, 244] on div "Back to Dashboard Change Sender ID Customers Technicians Select a contact Outbo…" at bounding box center [329, 187] width 372 height 340
click at [110, 52] on div "Status No active tasks You are ready to start receiving tasks. [PERSON_NAME] [P…" at bounding box center [79, 187] width 125 height 340
click at [318, 192] on div "Back to Dashboard Change Sender ID Customers Technicians Select a contact Outbo…" at bounding box center [329, 187] width 372 height 340
click at [393, 246] on div "Back to Dashboard Change Sender ID Customers Technicians Select a contact Outbo…" at bounding box center [329, 187] width 372 height 340
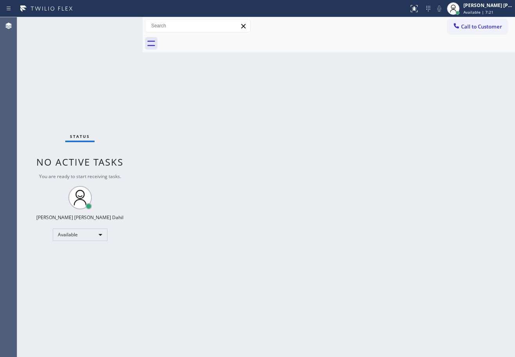
click at [176, 96] on div "Back to Dashboard Change Sender ID Customers Technicians Select a contact Outbo…" at bounding box center [329, 187] width 372 height 340
click at [178, 97] on div "Back to Dashboard Change Sender ID Customers Technicians Select a contact Outbo…" at bounding box center [329, 187] width 372 height 340
click at [121, 29] on div "Status No active tasks You are ready to start receiving tasks. [PERSON_NAME] [P…" at bounding box center [79, 187] width 125 height 340
